Goal: Information Seeking & Learning: Check status

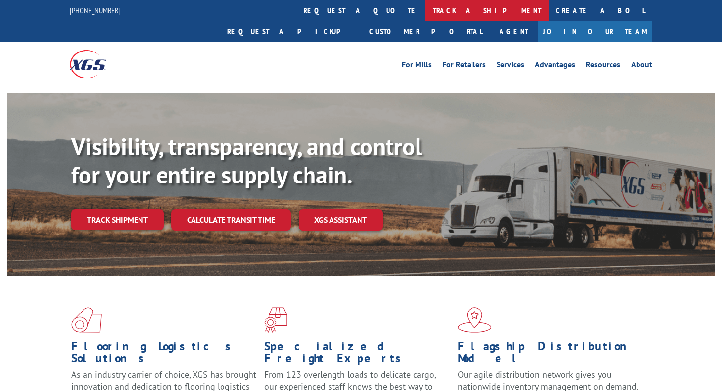
click at [425, 19] on link "track a shipment" at bounding box center [486, 10] width 123 height 21
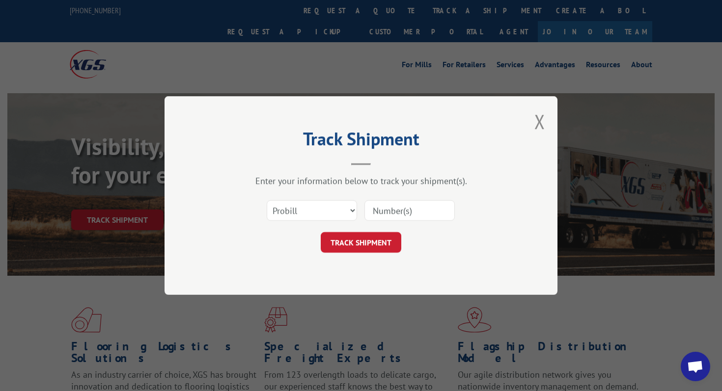
click at [395, 210] on input at bounding box center [409, 210] width 90 height 21
paste input "17565242"
type input "17565242"
click button "TRACK SHIPMENT" at bounding box center [361, 242] width 81 height 21
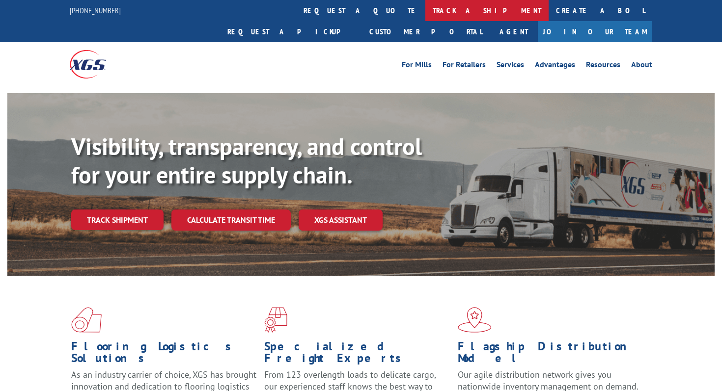
click at [425, 15] on link "track a shipment" at bounding box center [486, 10] width 123 height 21
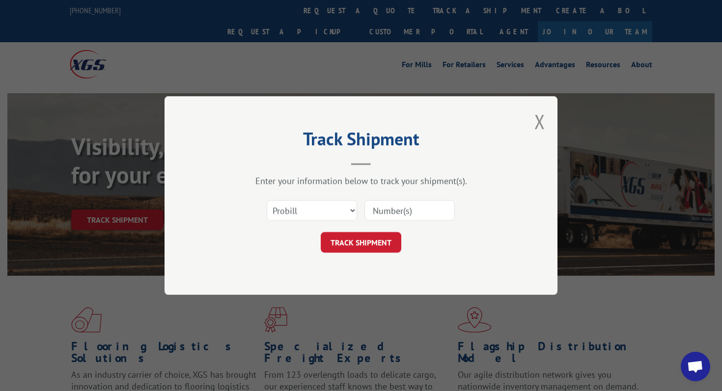
click at [398, 206] on input at bounding box center [409, 210] width 90 height 21
paste input "532561585"
type input "532561585"
click button "TRACK SHIPMENT" at bounding box center [361, 242] width 81 height 21
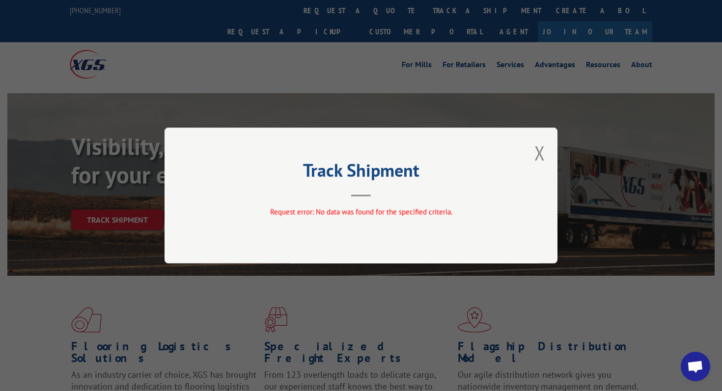
click at [530, 151] on div "Track Shipment Request error: No data was found for the specified criteria." at bounding box center [361, 196] width 393 height 136
click at [539, 155] on button "Close modal" at bounding box center [539, 153] width 11 height 26
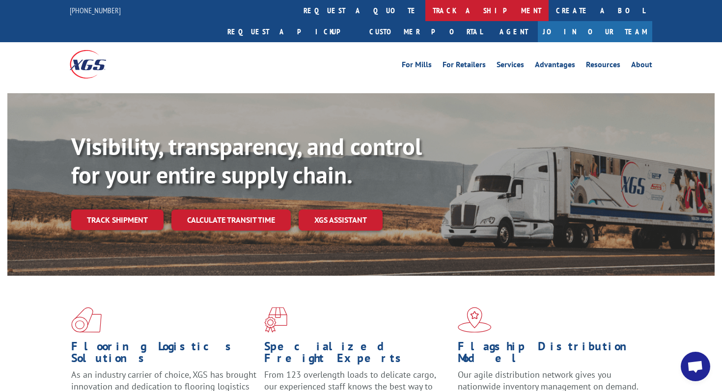
click at [425, 11] on link "track a shipment" at bounding box center [486, 10] width 123 height 21
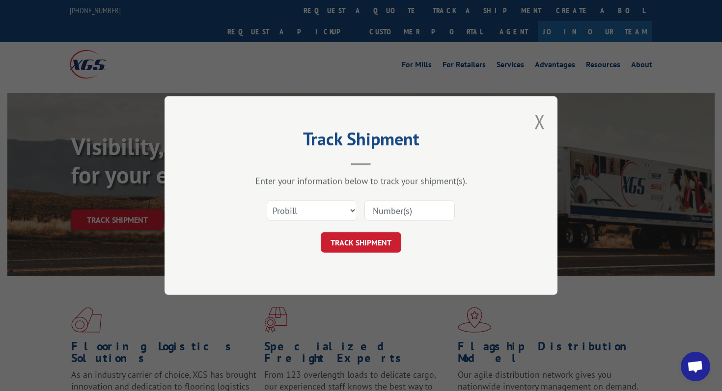
click at [303, 222] on div "Select category... Probill BOL PO" at bounding box center [361, 210] width 295 height 32
click at [305, 215] on select "Select category... Probill BOL PO" at bounding box center [312, 210] width 90 height 21
select select "bol"
click at [267, 200] on select "Select category... Probill BOL PO" at bounding box center [312, 210] width 90 height 21
click at [396, 209] on input at bounding box center [409, 210] width 90 height 21
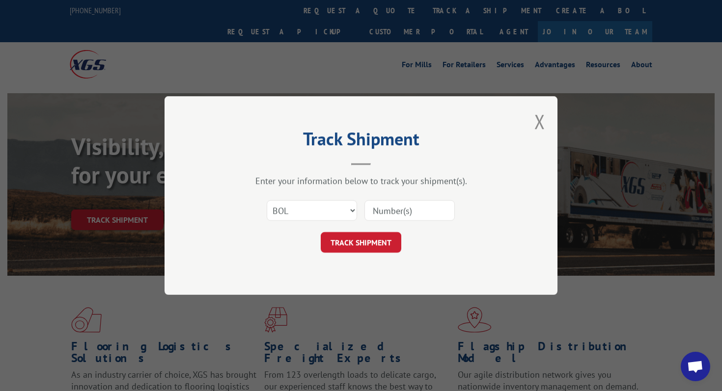
paste input "532561585"
type input "532561585"
click button "TRACK SHIPMENT" at bounding box center [361, 242] width 81 height 21
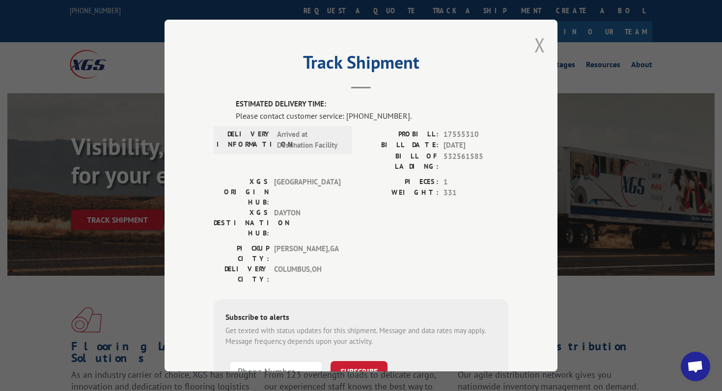
click at [538, 44] on button "Close modal" at bounding box center [539, 45] width 11 height 26
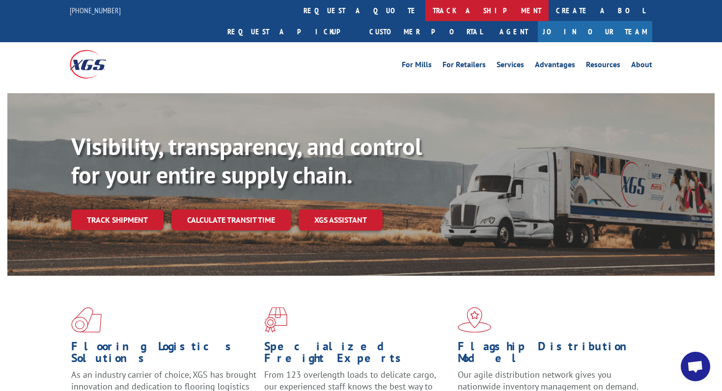
click at [425, 12] on link "track a shipment" at bounding box center [486, 10] width 123 height 21
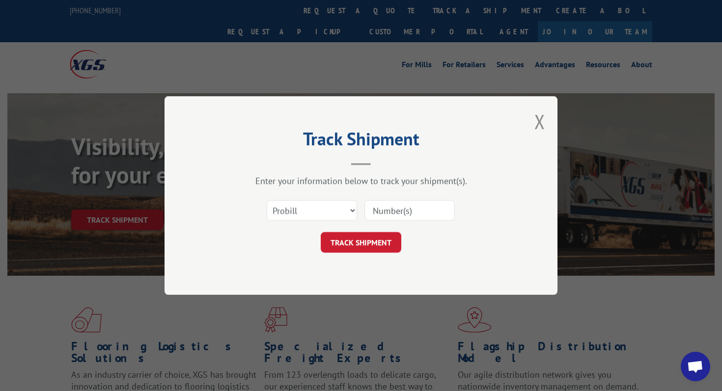
click at [385, 201] on input at bounding box center [409, 210] width 90 height 21
paste input "17590247"
type input "17590247"
click button "TRACK SHIPMENT" at bounding box center [361, 242] width 81 height 21
